Goal: Task Accomplishment & Management: Manage account settings

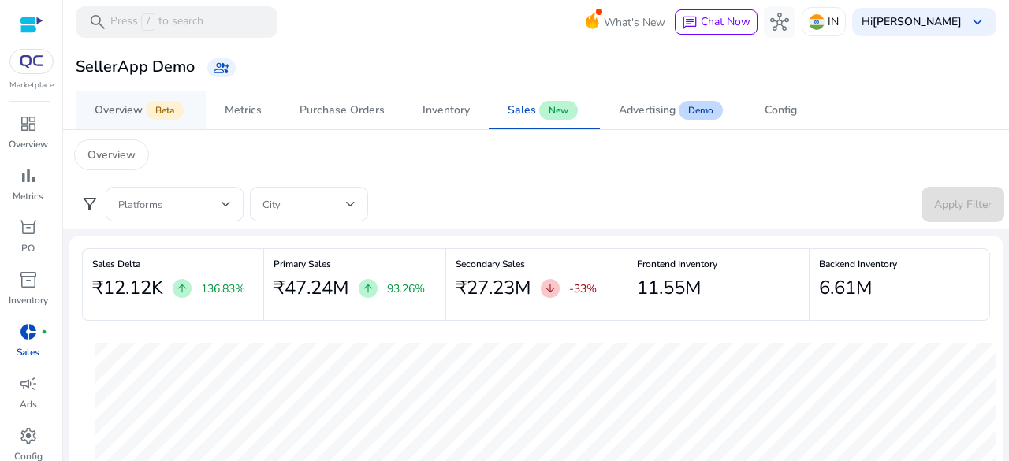
click at [177, 110] on span "Beta" at bounding box center [165, 110] width 38 height 19
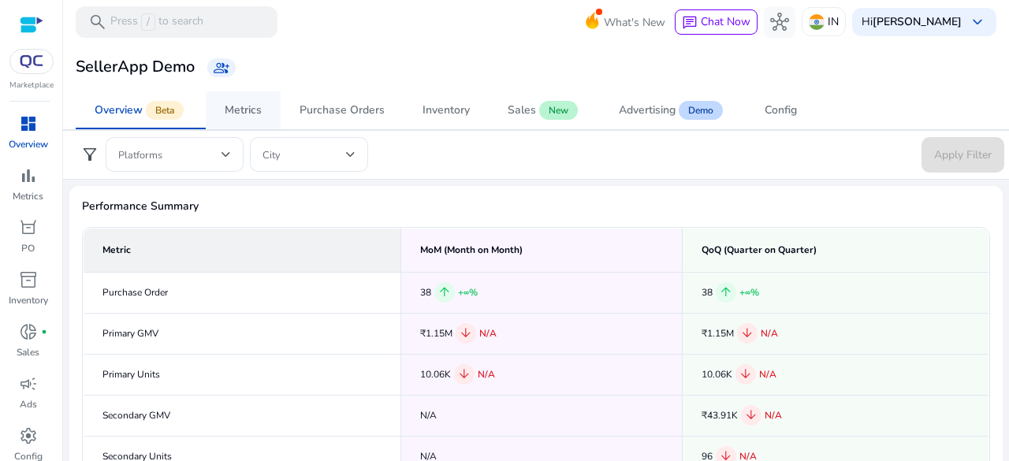
click at [277, 119] on link "Metrics" at bounding box center [243, 110] width 75 height 38
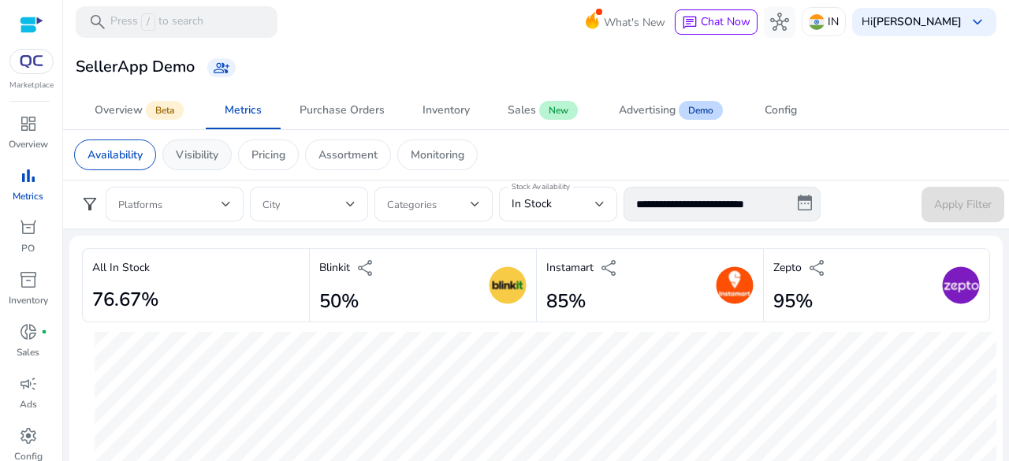
click at [222, 165] on div "Visibility" at bounding box center [196, 154] width 69 height 31
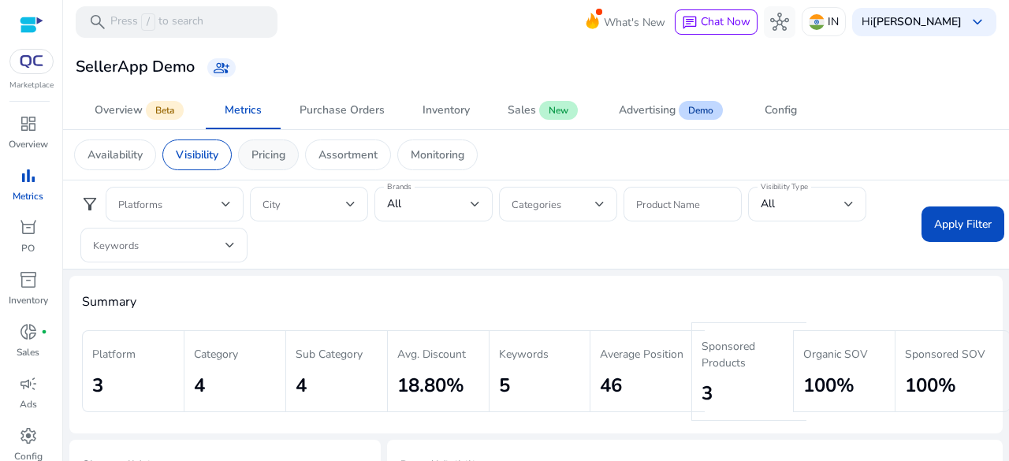
click at [267, 158] on p "Pricing" at bounding box center [268, 155] width 34 height 17
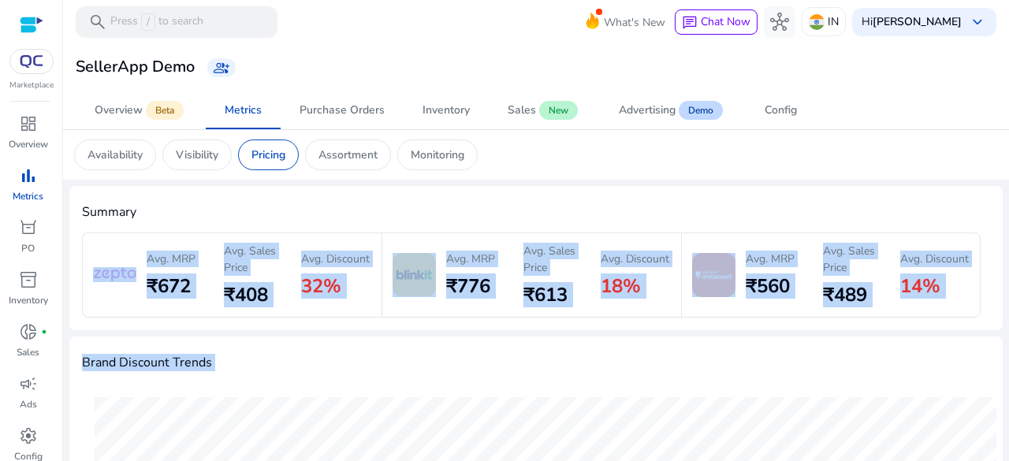
drag, startPoint x: 81, startPoint y: 229, endPoint x: 931, endPoint y: 381, distance: 862.8
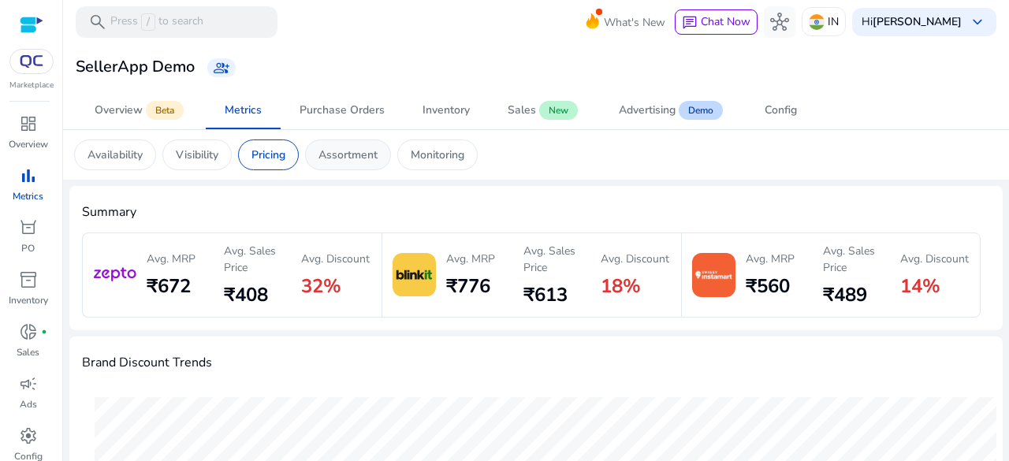
click at [386, 143] on div "Assortment" at bounding box center [348, 154] width 86 height 31
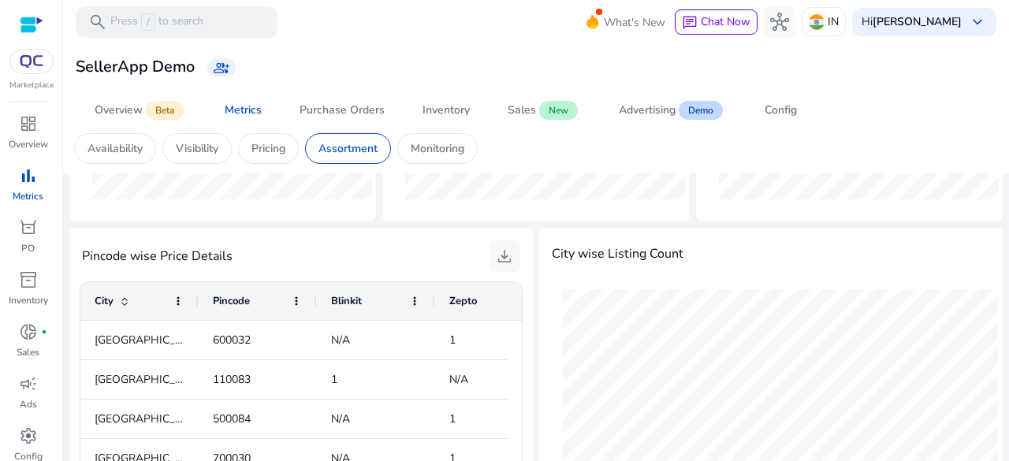
scroll to position [315, 0]
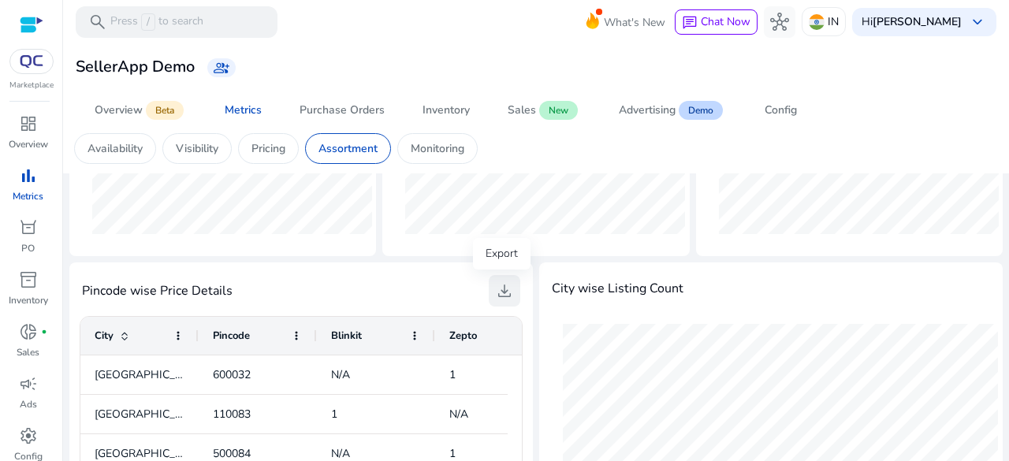
click at [504, 297] on span "download" at bounding box center [504, 290] width 19 height 19
click at [425, 141] on p "Monitoring" at bounding box center [438, 148] width 54 height 17
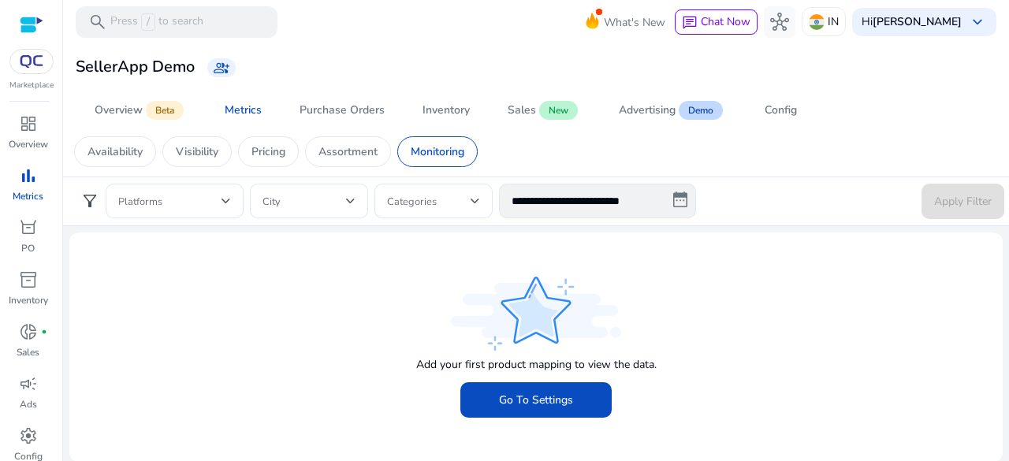
scroll to position [3, 0]
click at [329, 98] on span "Purchase Orders" at bounding box center [341, 110] width 85 height 38
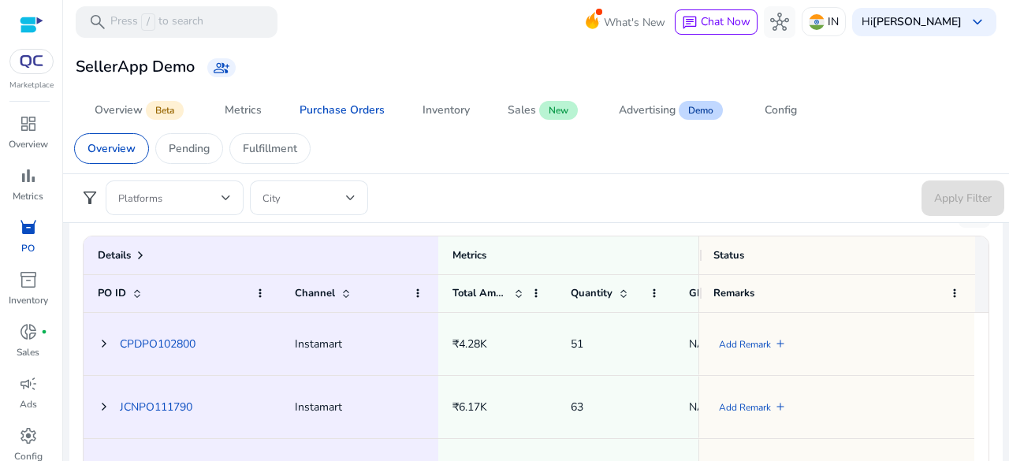
scroll to position [630, 0]
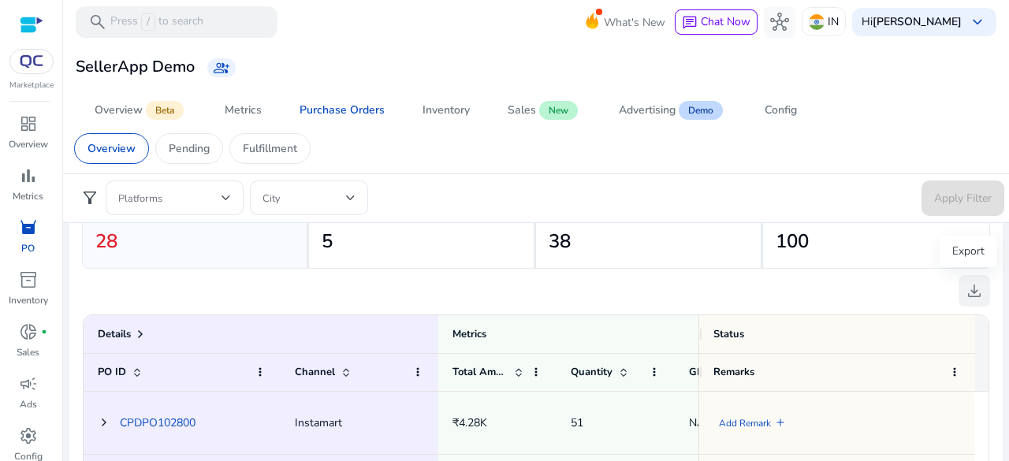
click at [965, 283] on span "download" at bounding box center [974, 290] width 19 height 19
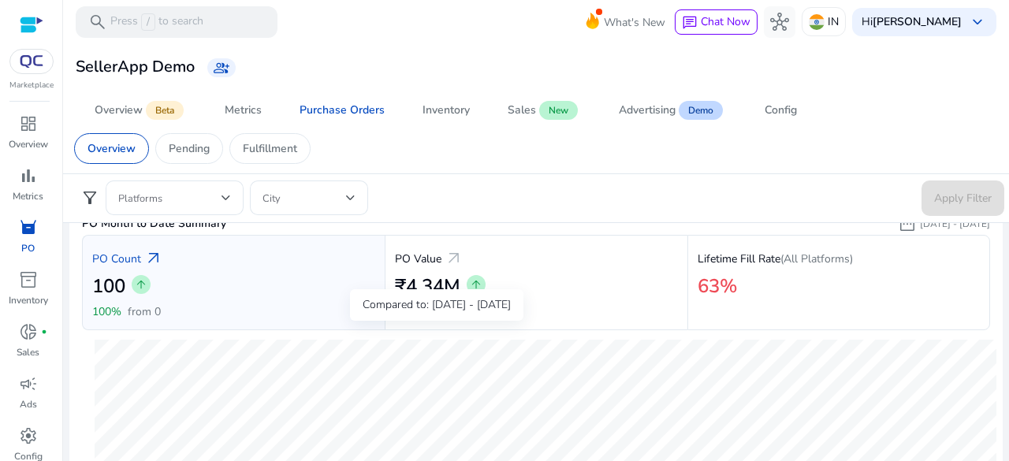
scroll to position [0, 0]
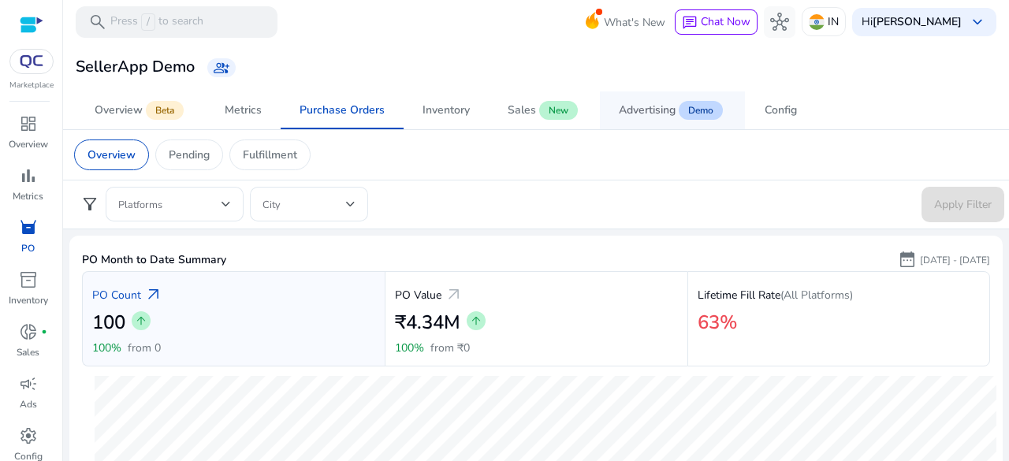
click at [634, 100] on span "Advertising Demo" at bounding box center [672, 110] width 107 height 38
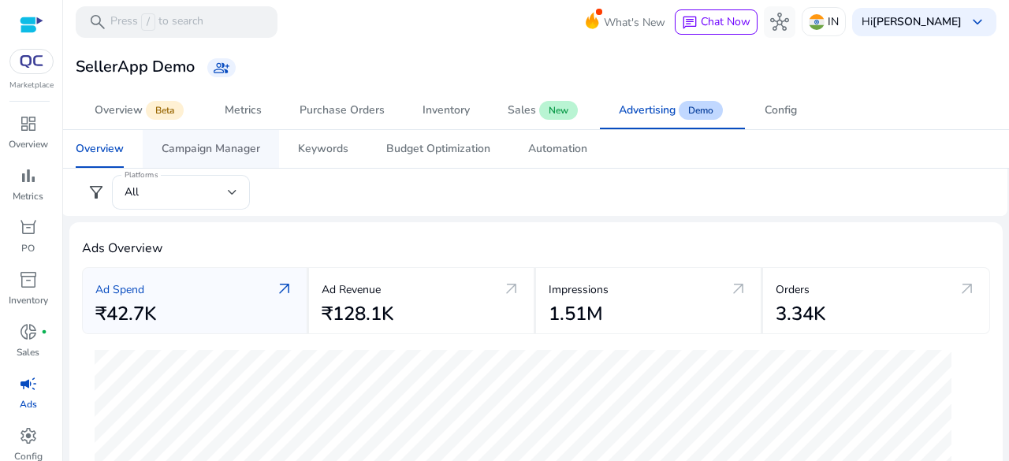
click at [266, 147] on link "Campaign Manager" at bounding box center [211, 149] width 136 height 38
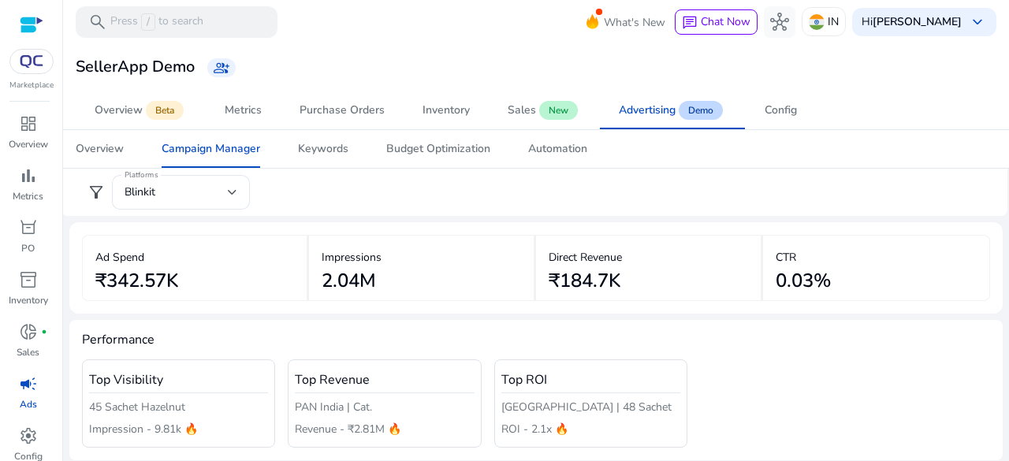
scroll to position [79, 0]
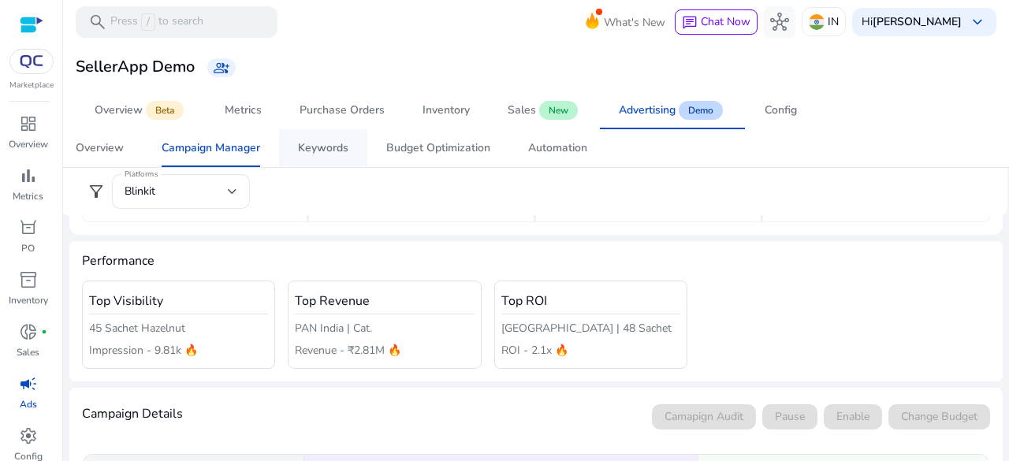
click at [337, 146] on div "Keywords" at bounding box center [323, 148] width 50 height 11
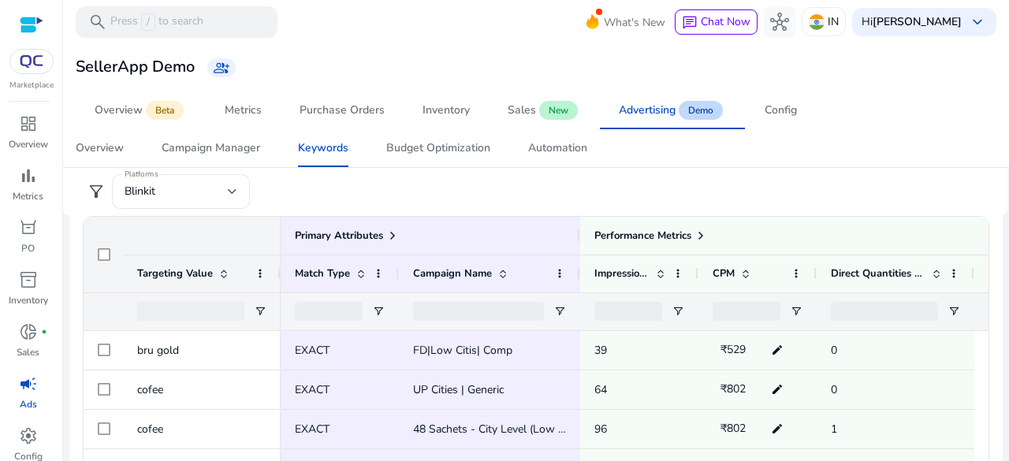
scroll to position [236, 0]
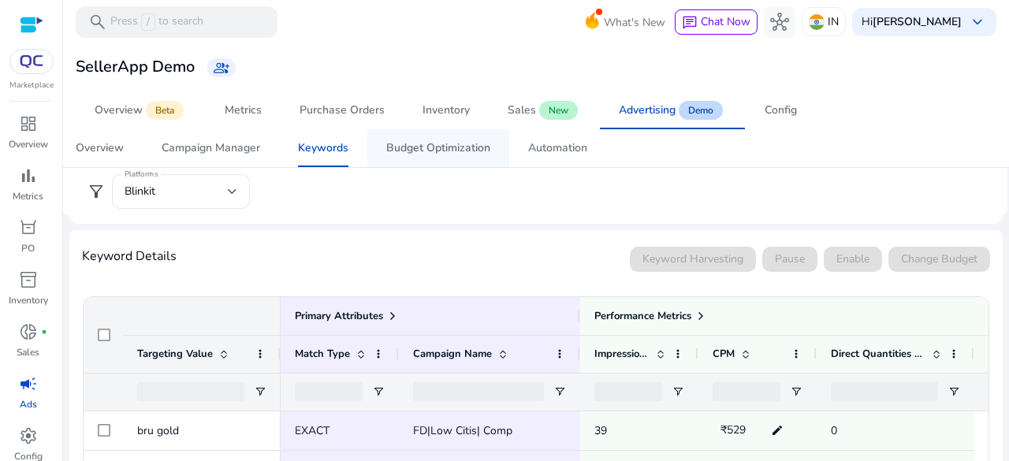
click at [413, 151] on div "Budget Optimization" at bounding box center [438, 148] width 104 height 11
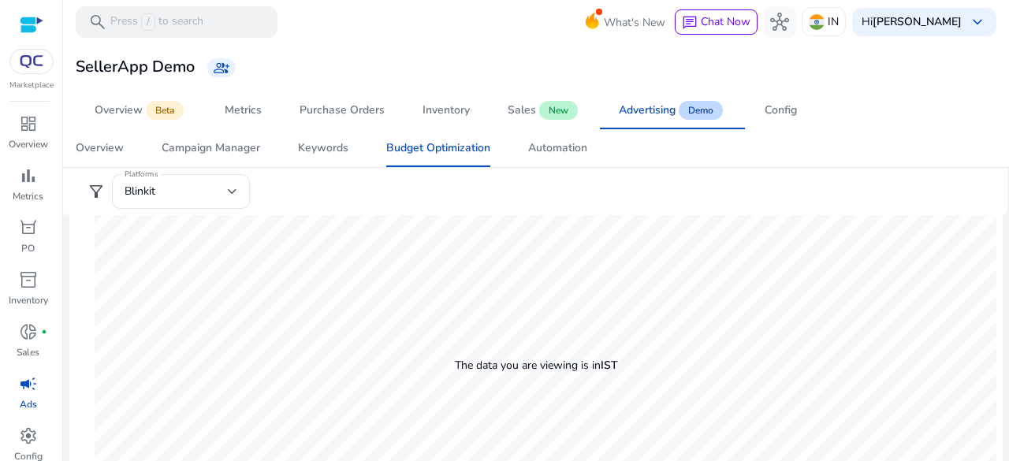
scroll to position [890, 0]
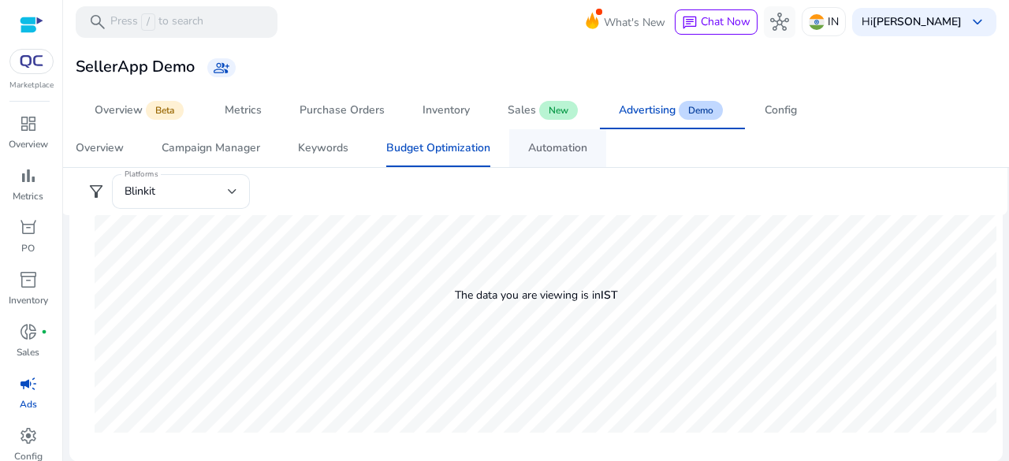
click at [537, 154] on span "Automation" at bounding box center [557, 148] width 59 height 38
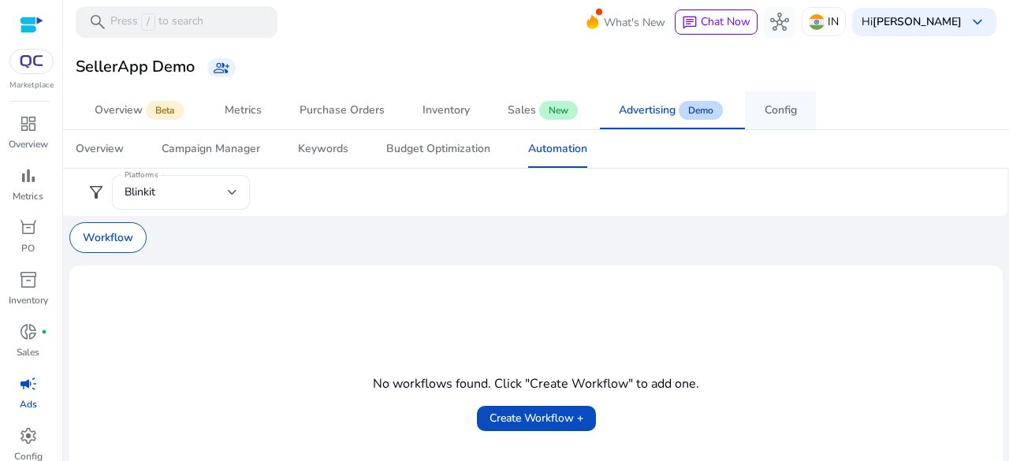
click at [814, 107] on link "Config" at bounding box center [780, 110] width 71 height 38
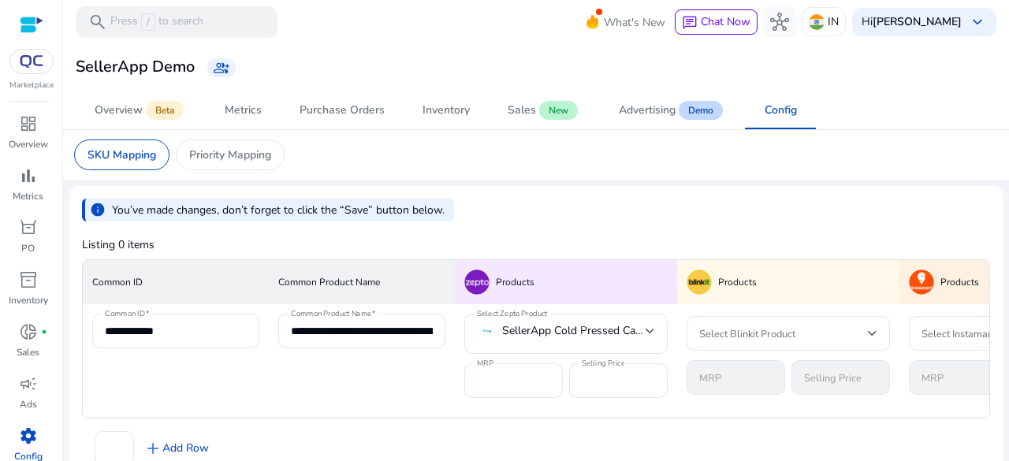
click at [512, 218] on div "info You’ve made changes, don’t forget to click the “Save” button below." at bounding box center [536, 210] width 908 height 23
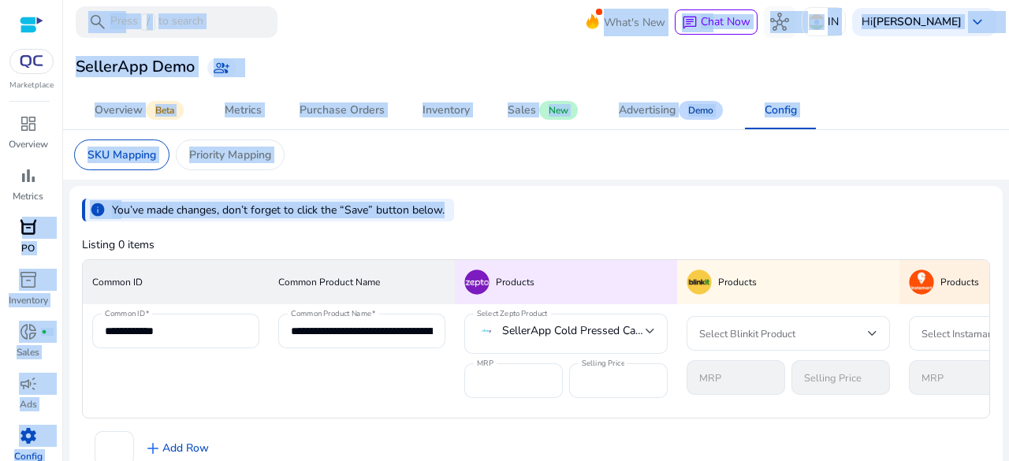
drag, startPoint x: 526, startPoint y: 203, endPoint x: 0, endPoint y: 258, distance: 528.5
click at [0, 258] on mat-sidenav-container "**********" at bounding box center [504, 230] width 1009 height 461
click at [719, 139] on app-sa-custom-tab "SKU Mapping Priority Mapping" at bounding box center [536, 154] width 924 height 31
click at [832, 175] on div "SKU Mapping Priority Mapping" at bounding box center [535, 155] width 949 height 50
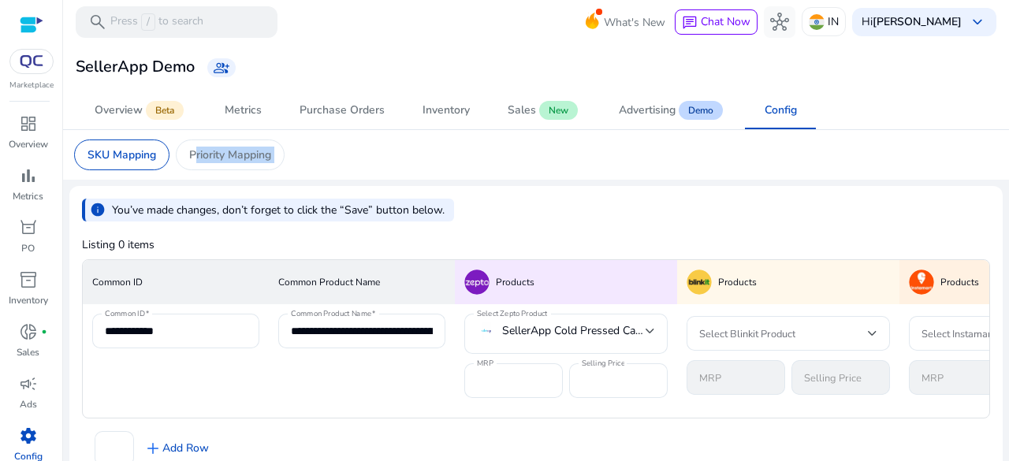
click at [832, 175] on div "SKU Mapping Priority Mapping" at bounding box center [535, 155] width 949 height 50
click at [406, 157] on app-sa-custom-tab "SKU Mapping Priority Mapping" at bounding box center [536, 154] width 924 height 31
click at [292, 110] on link "Purchase Orders" at bounding box center [342, 110] width 123 height 38
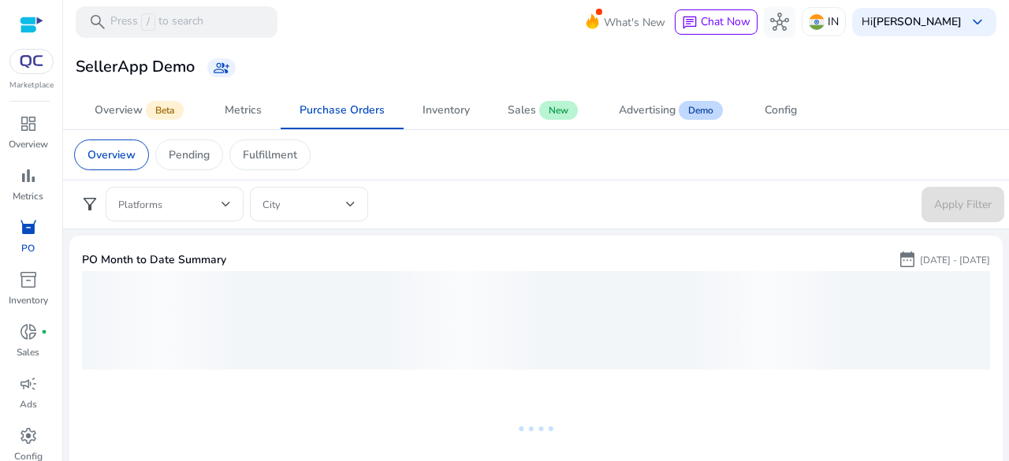
click at [430, 137] on div "Overview Pending Fulfillment" at bounding box center [535, 155] width 949 height 50
click at [452, 123] on span "Inventory" at bounding box center [445, 110] width 47 height 38
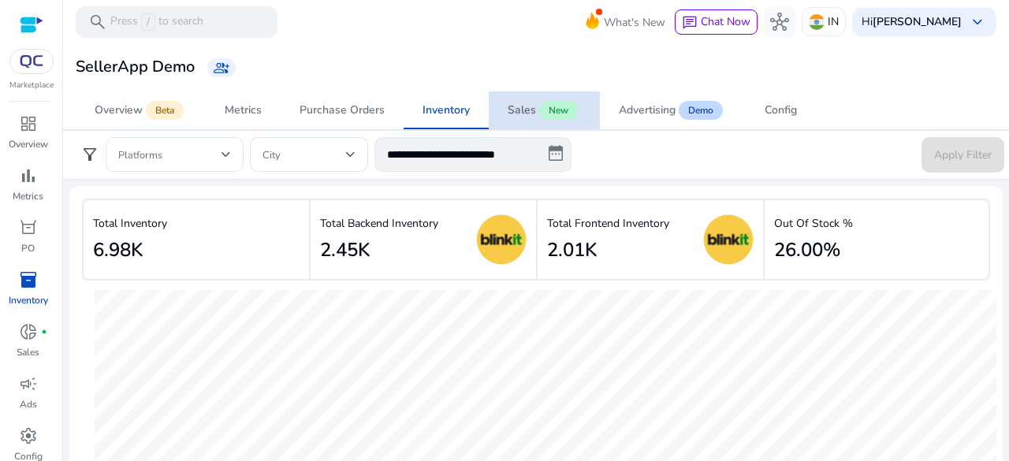
click at [558, 102] on span "New" at bounding box center [558, 110] width 39 height 19
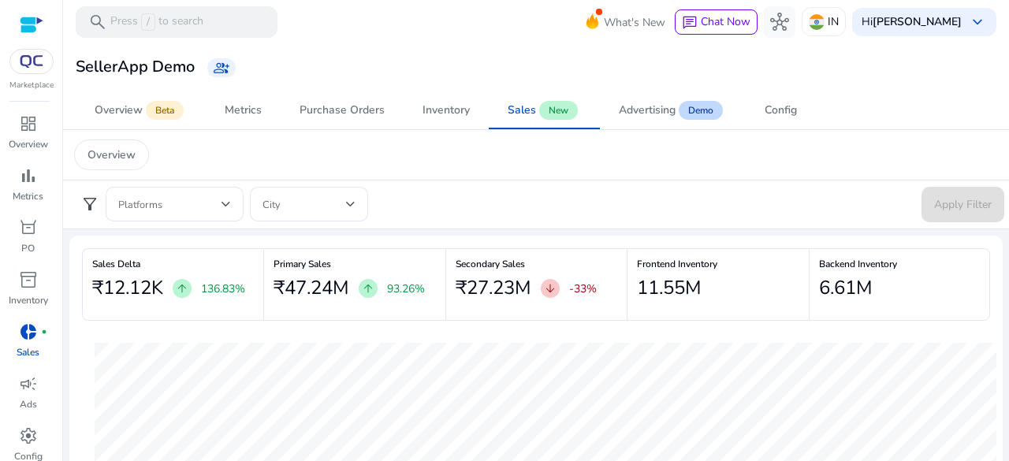
click at [541, 286] on div "arrow_downward" at bounding box center [550, 288] width 19 height 19
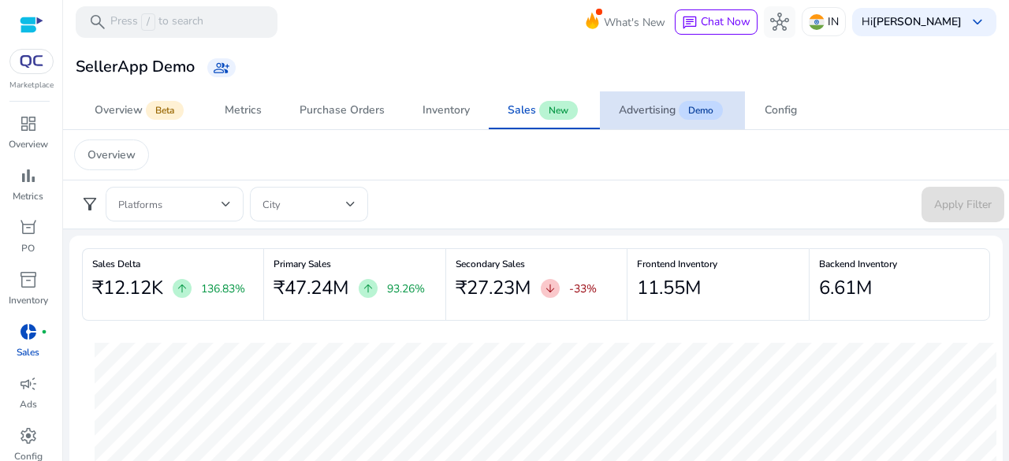
click at [619, 116] on div "Advertising" at bounding box center [647, 110] width 57 height 11
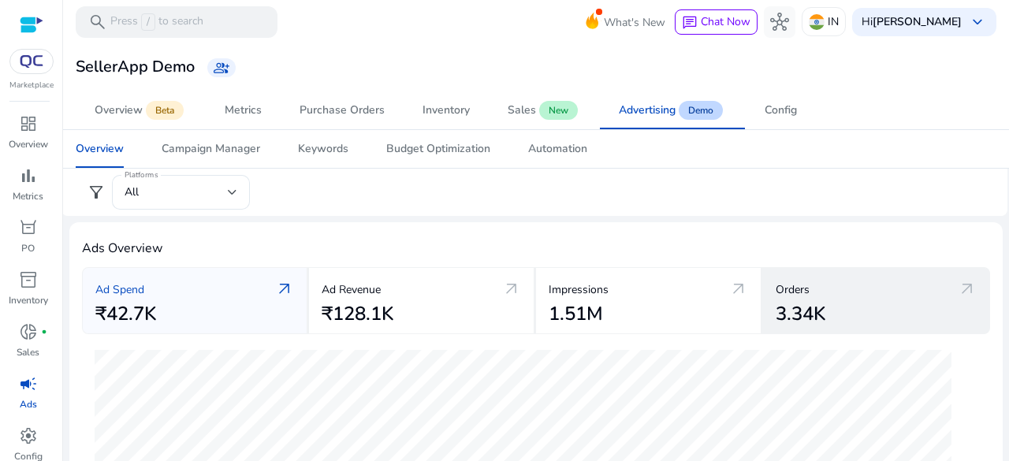
click at [957, 286] on span "arrow_outward" at bounding box center [966, 289] width 19 height 19
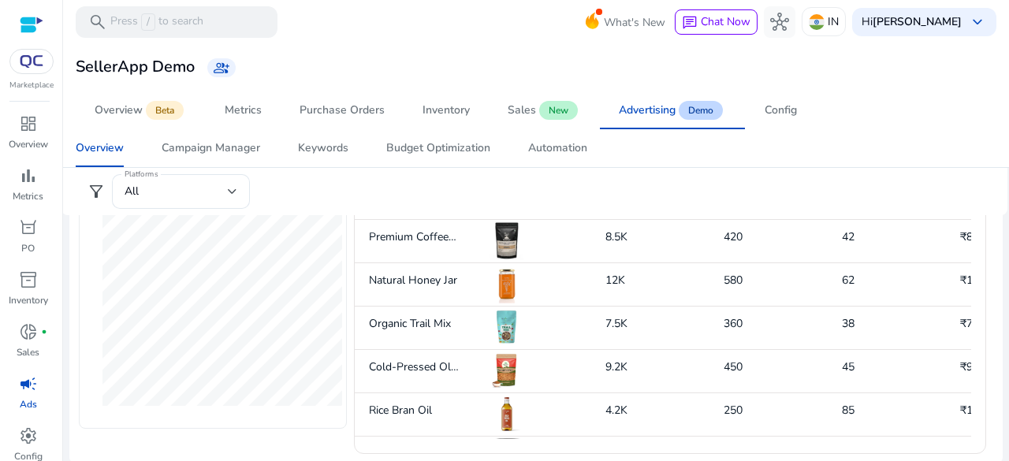
click at [969, 187] on div "filter_alt Platforms All" at bounding box center [537, 191] width 939 height 35
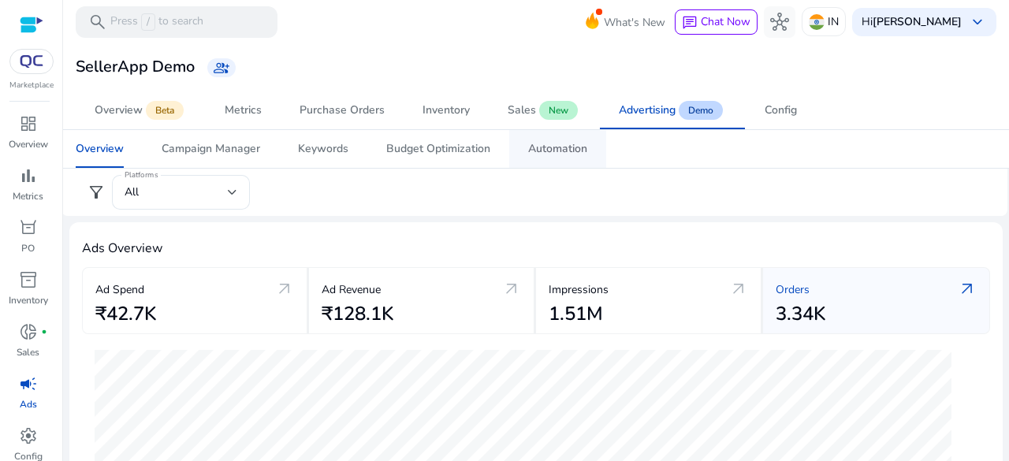
drag, startPoint x: 561, startPoint y: 161, endPoint x: 557, endPoint y: 154, distance: 8.1
click at [561, 160] on span "Automation" at bounding box center [557, 149] width 59 height 38
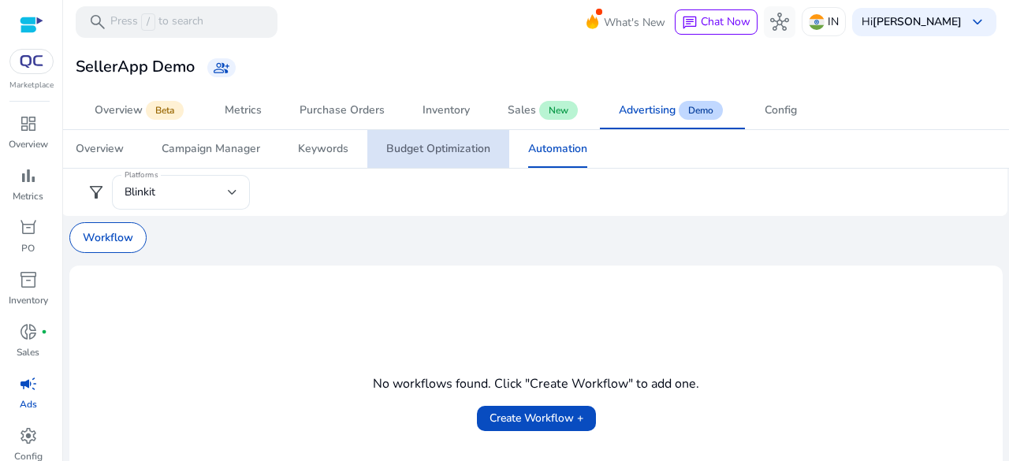
click at [449, 154] on div "Budget Optimization" at bounding box center [438, 148] width 104 height 11
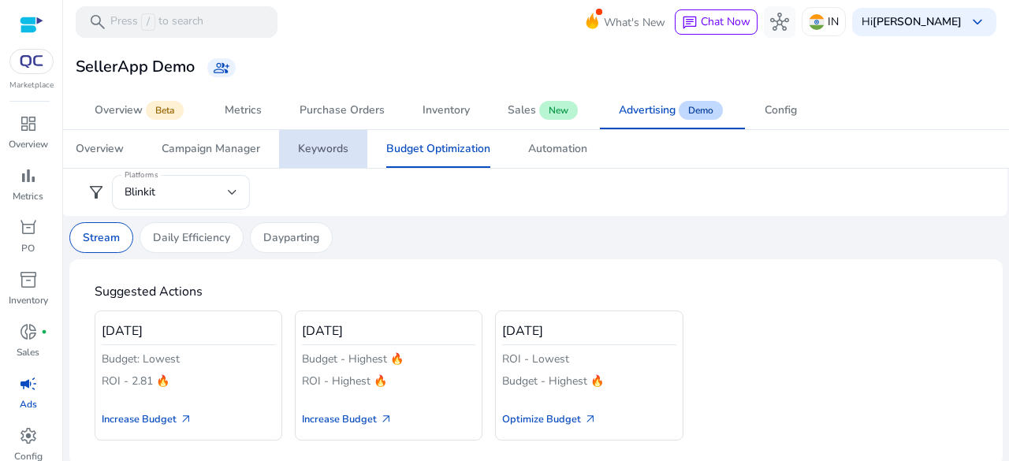
click at [344, 147] on div "Keywords" at bounding box center [323, 148] width 50 height 11
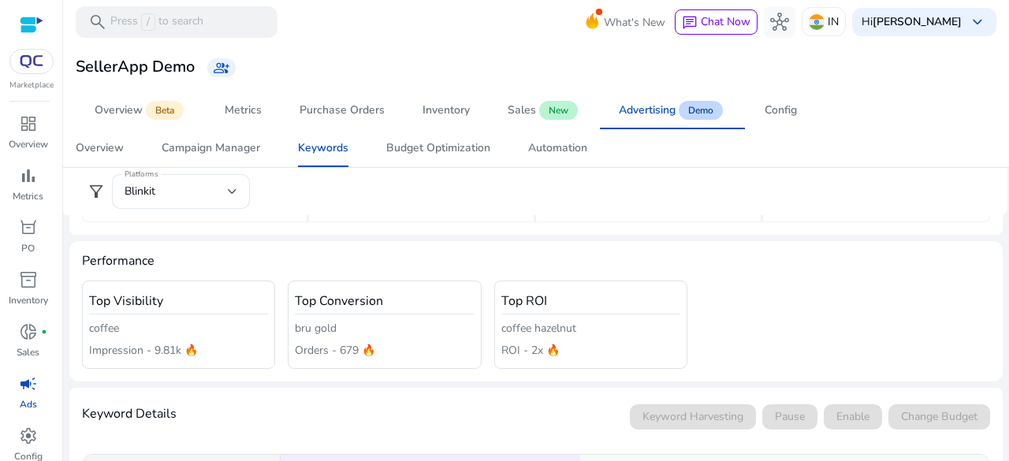
click at [553, 340] on div "Top ROI coffee hazelnut ROI - 2x 🔥" at bounding box center [590, 325] width 193 height 89
click at [346, 314] on div "Top Conversion bru gold Orders - 679 🔥" at bounding box center [384, 325] width 193 height 89
click at [322, 295] on h4 "Top Conversion" at bounding box center [384, 301] width 179 height 15
click at [137, 305] on h4 "Top Visibility" at bounding box center [178, 301] width 179 height 15
click at [129, 303] on h4 "Top Visibility" at bounding box center [178, 301] width 179 height 15
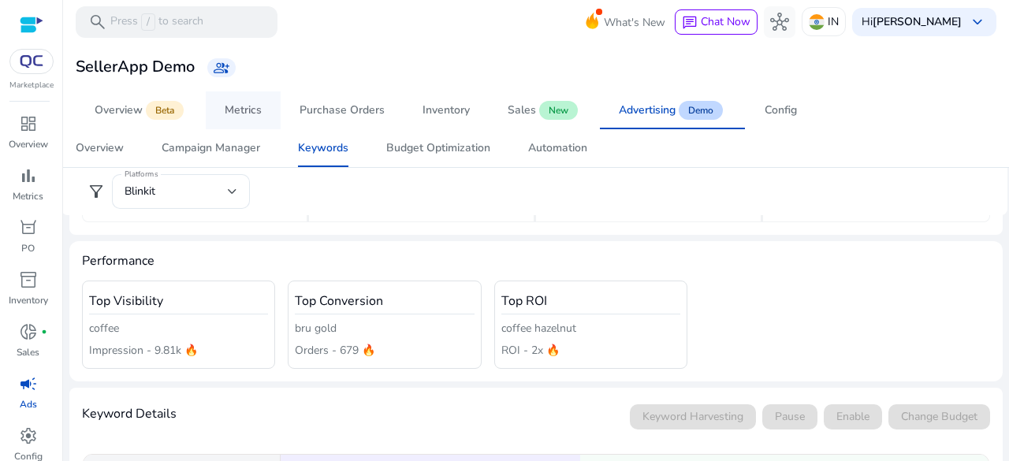
click at [258, 114] on div "Metrics" at bounding box center [243, 110] width 37 height 11
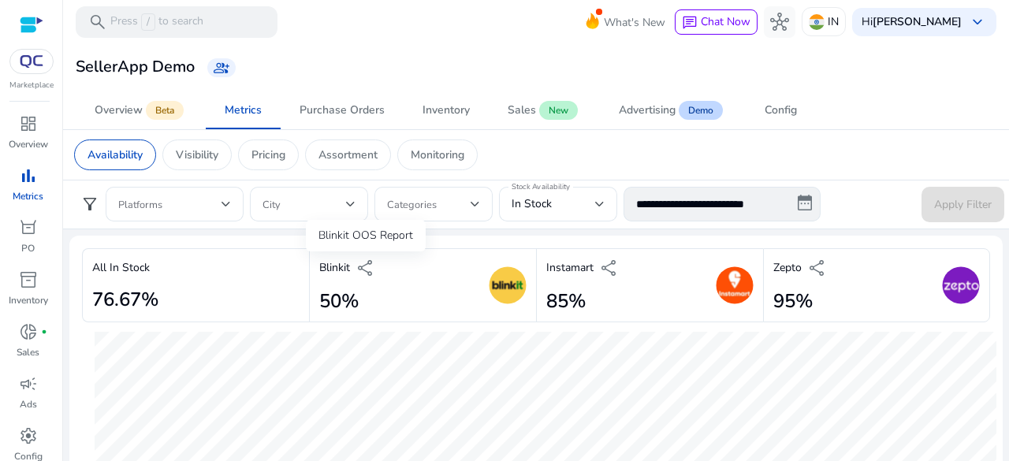
click at [359, 266] on span "share" at bounding box center [365, 267] width 19 height 19
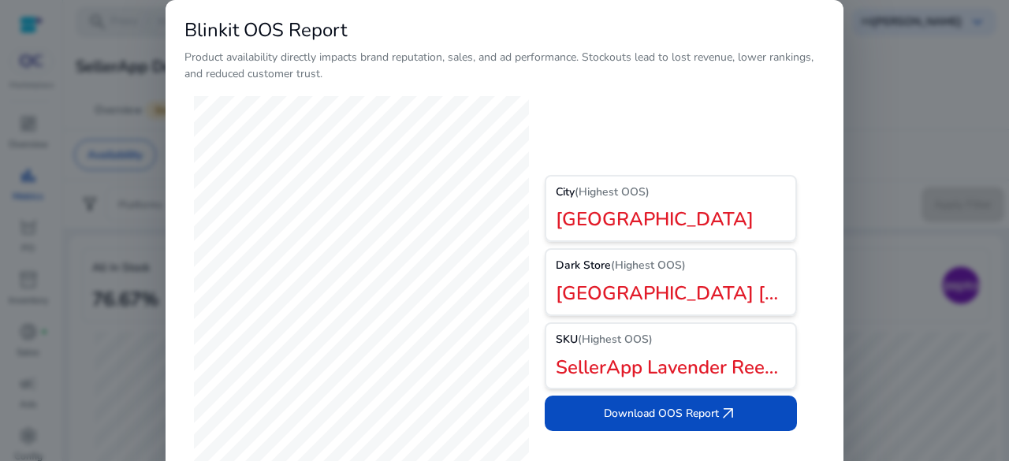
click at [827, 301] on div "Blinkit OOS Report Product availability directly impacts brand reputation, sale…" at bounding box center [504, 269] width 678 height 538
click at [970, 327] on div at bounding box center [504, 230] width 1009 height 461
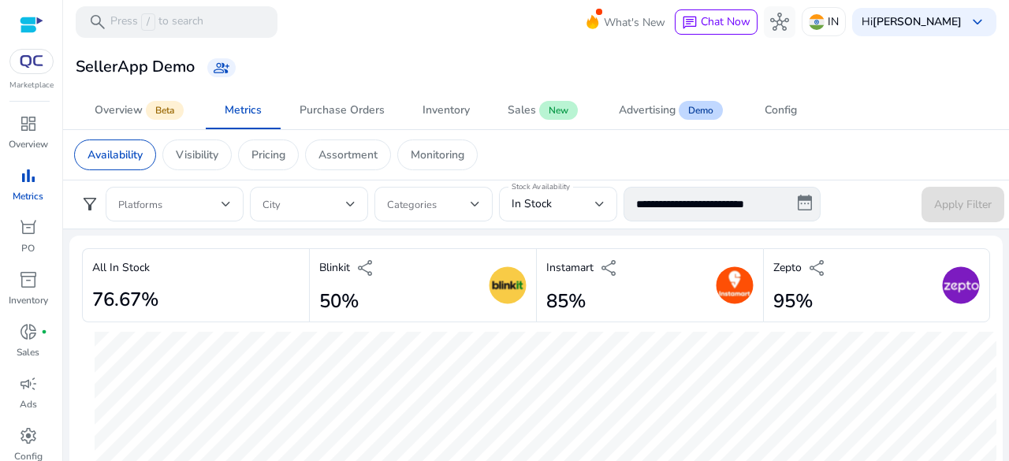
drag, startPoint x: 890, startPoint y: 305, endPoint x: 827, endPoint y: 245, distance: 87.0
click at [890, 299] on div "Zepto share 95%" at bounding box center [876, 285] width 227 height 75
click at [808, 267] on span "share" at bounding box center [817, 267] width 19 height 19
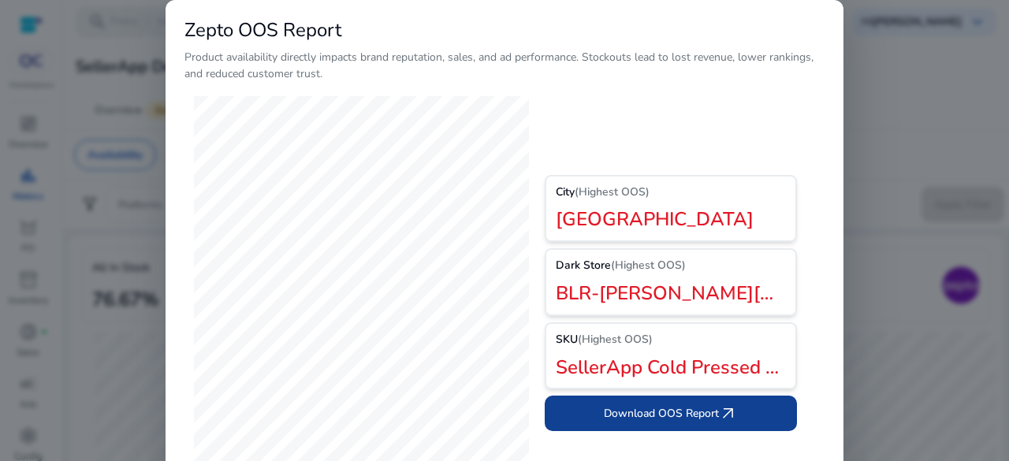
click at [676, 422] on span "Download OOS Report arrow_outward" at bounding box center [671, 413] width 134 height 19
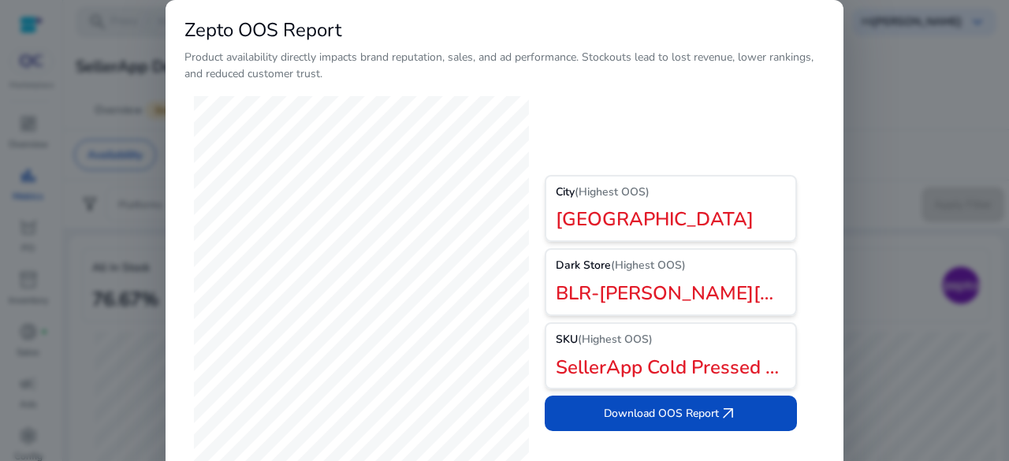
click at [151, 92] on div at bounding box center [504, 230] width 1009 height 461
